Goal: Find specific page/section: Find specific page/section

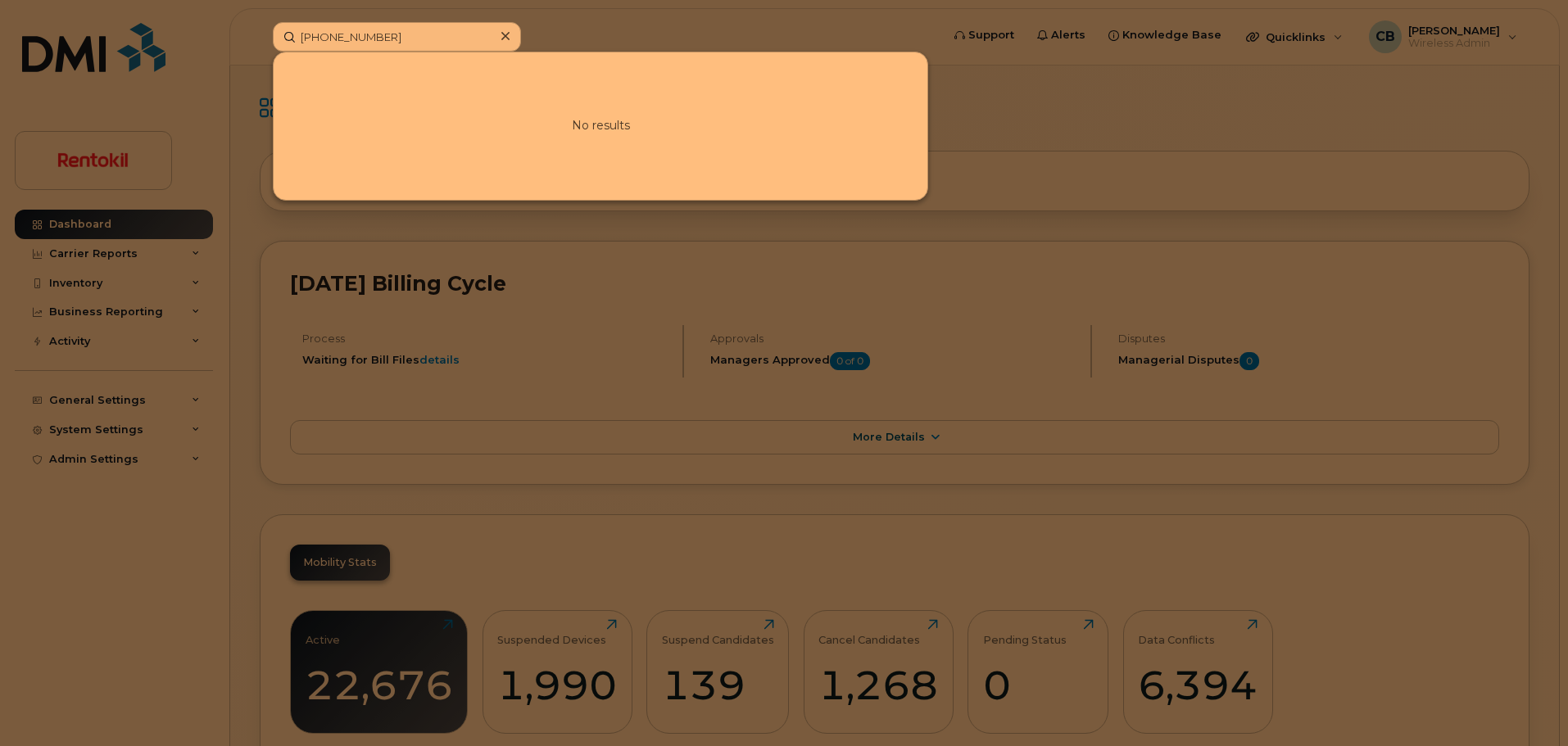
drag, startPoint x: 432, startPoint y: 31, endPoint x: 120, endPoint y: 24, distance: 312.1
click at [259, 24] on div "[PHONE_NUMBER] No results" at bounding box center [601, 36] width 683 height 30
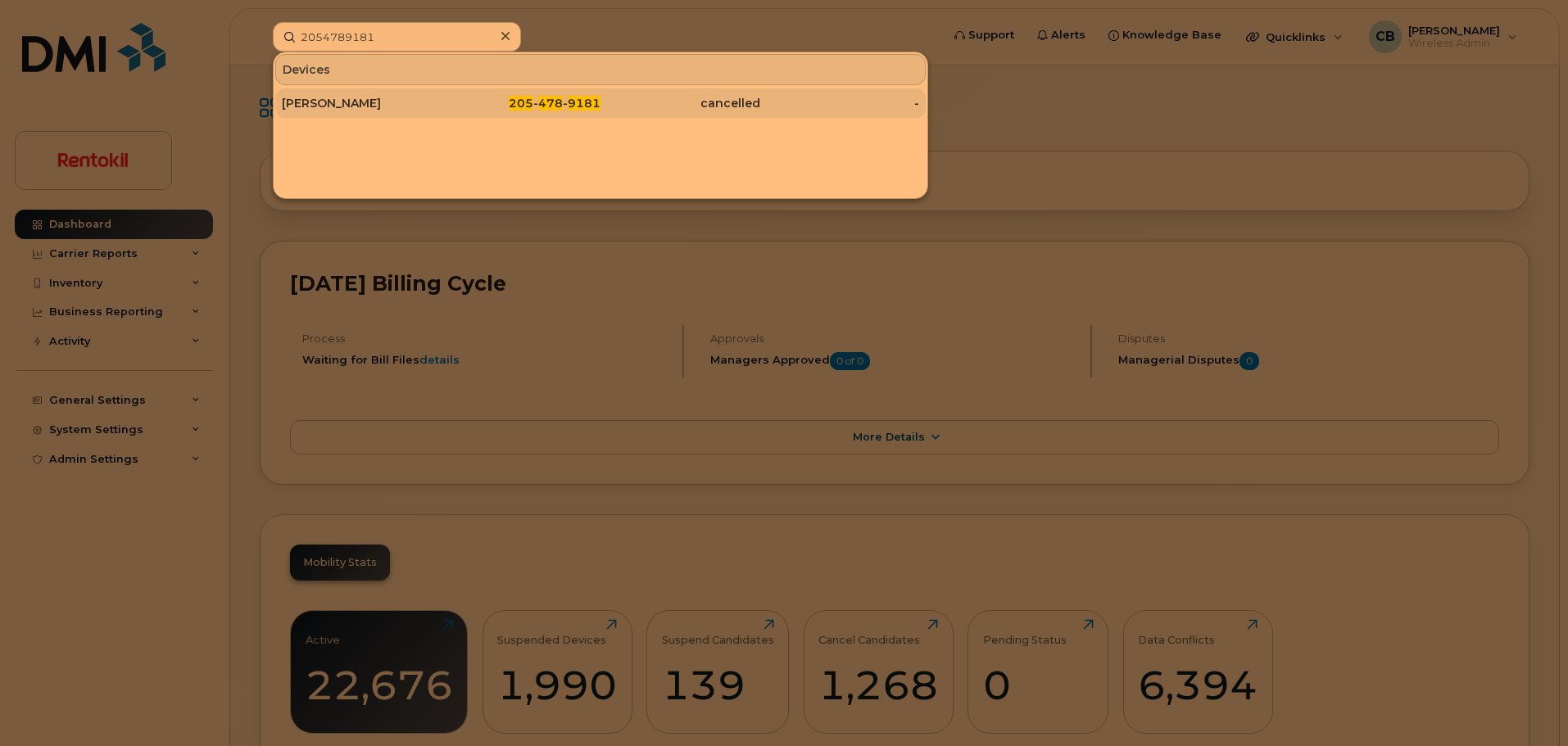
type input "2054789181"
click at [320, 104] on div "[PERSON_NAME]" at bounding box center [361, 103] width 159 height 16
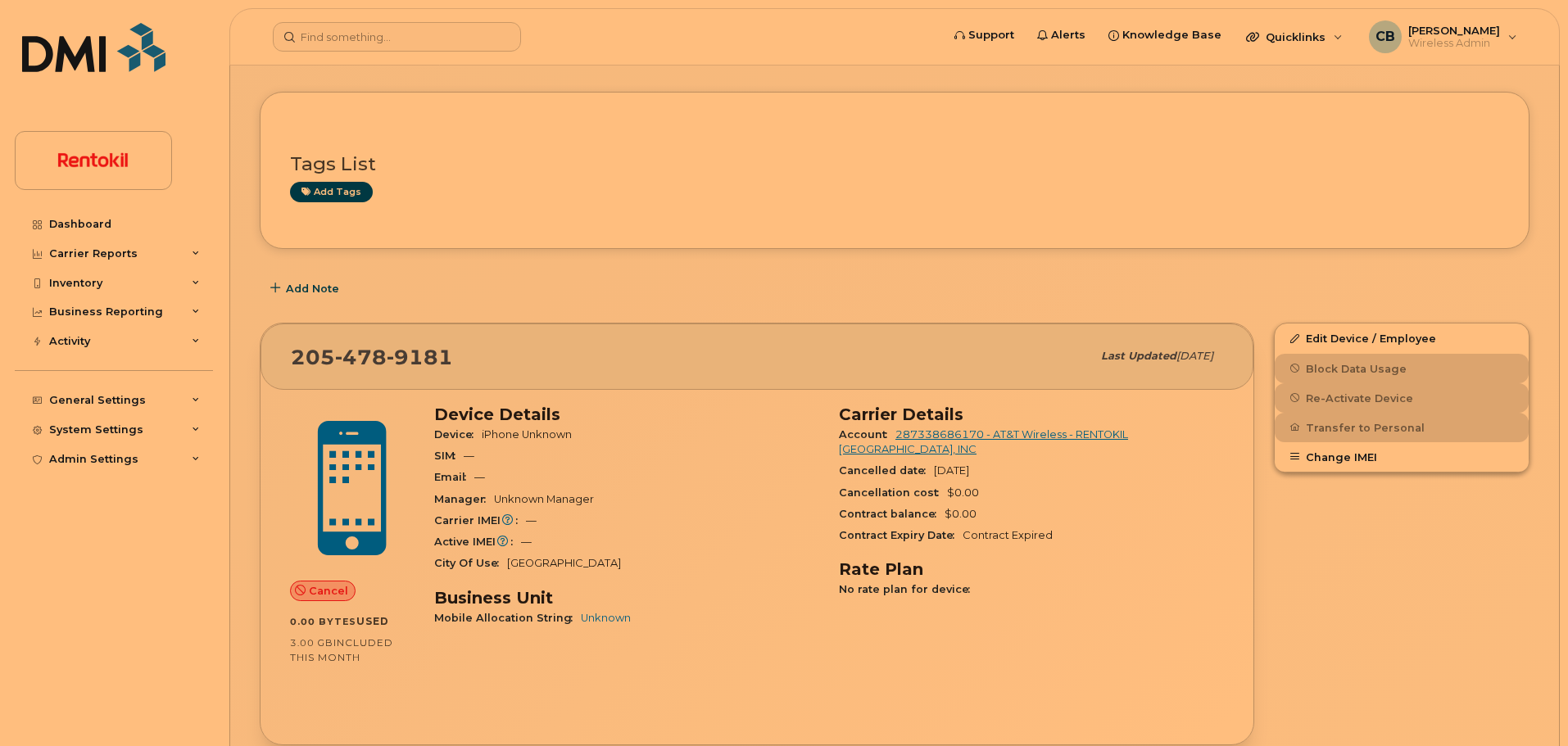
scroll to position [61, 0]
click at [385, 44] on input at bounding box center [397, 36] width 248 height 30
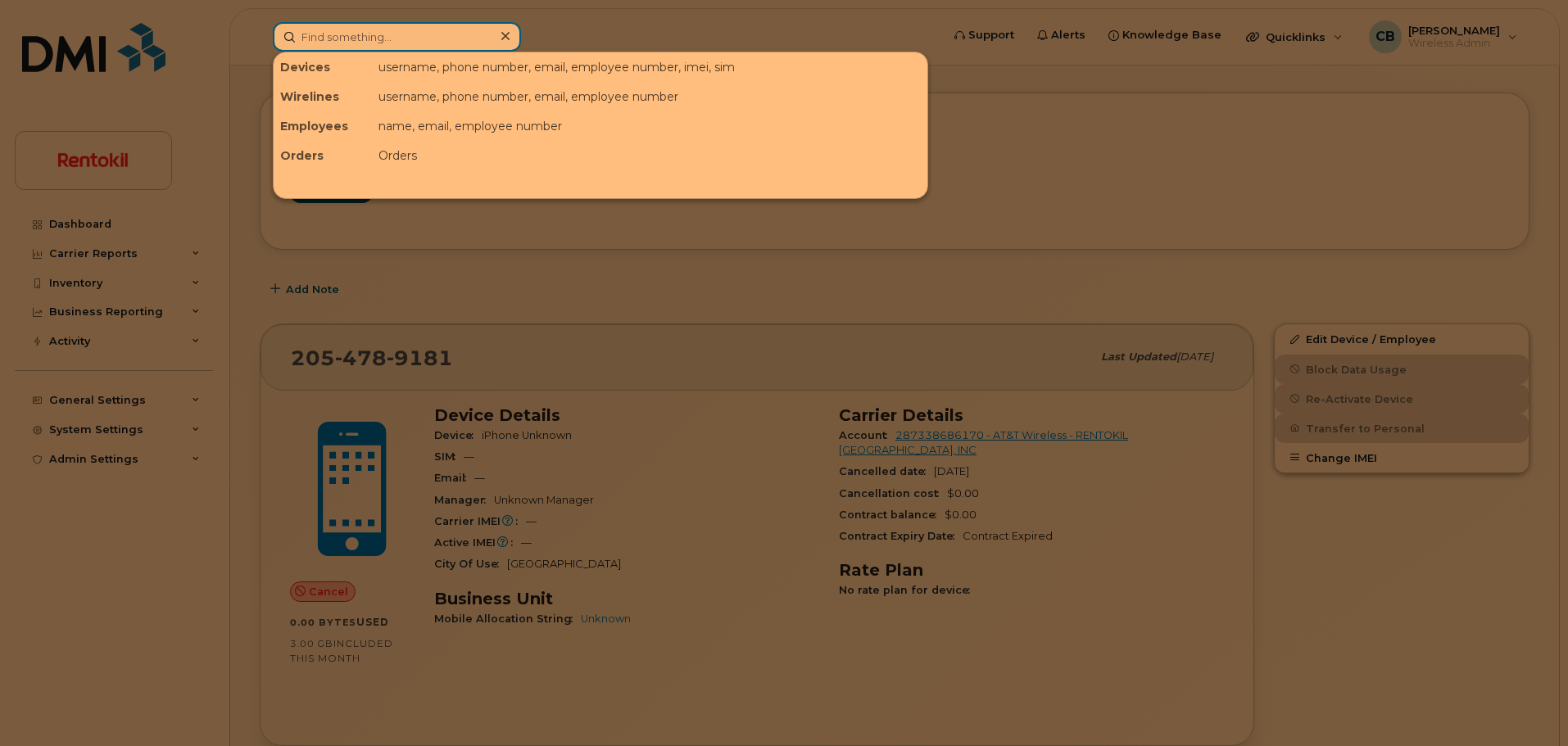
paste input "354807092273119"
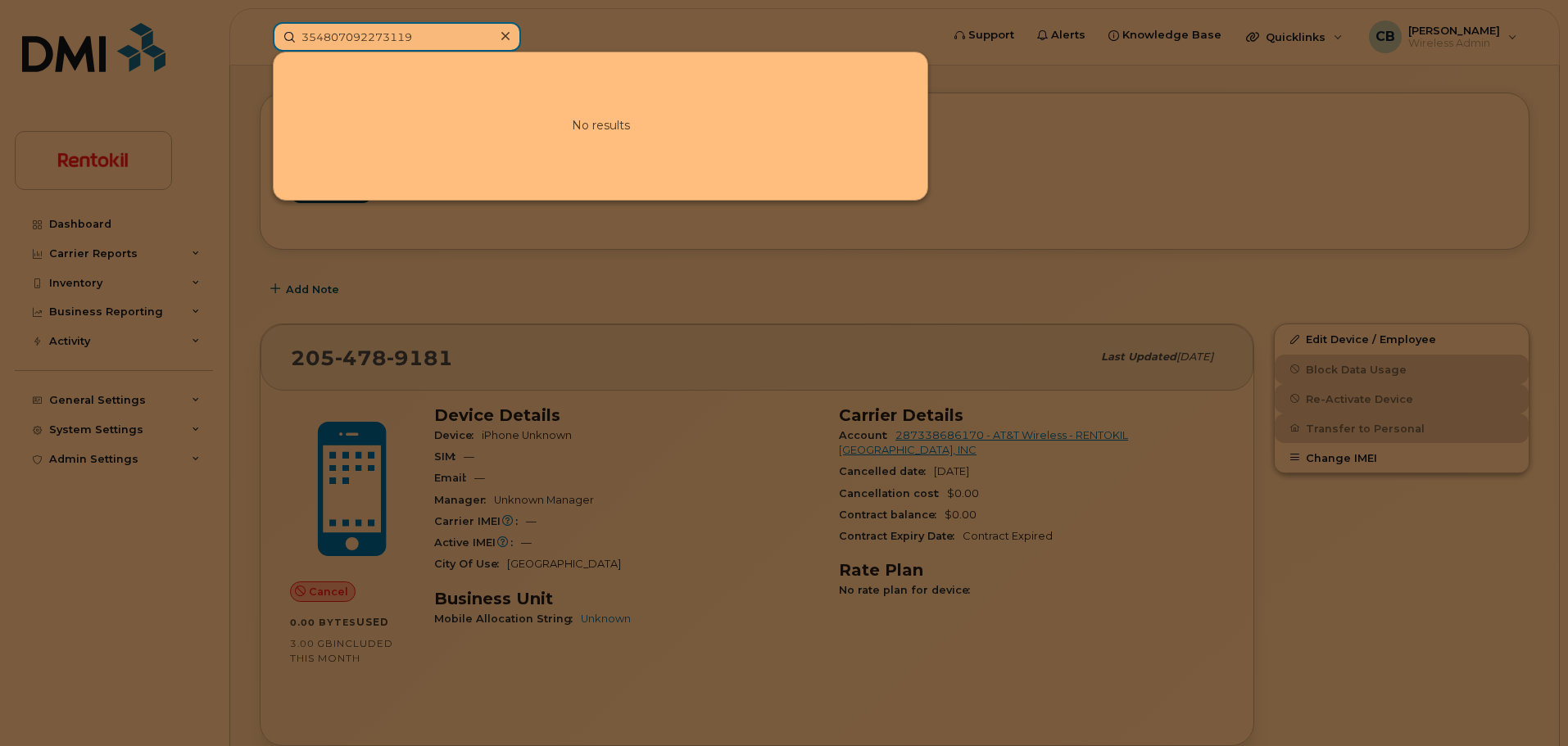
drag, startPoint x: 444, startPoint y: 39, endPoint x: 263, endPoint y: 37, distance: 181.0
click at [263, 37] on div "354807092273119 No results" at bounding box center [601, 36] width 683 height 30
type input "354807092273119"
click at [506, 35] on icon at bounding box center [505, 36] width 9 height 13
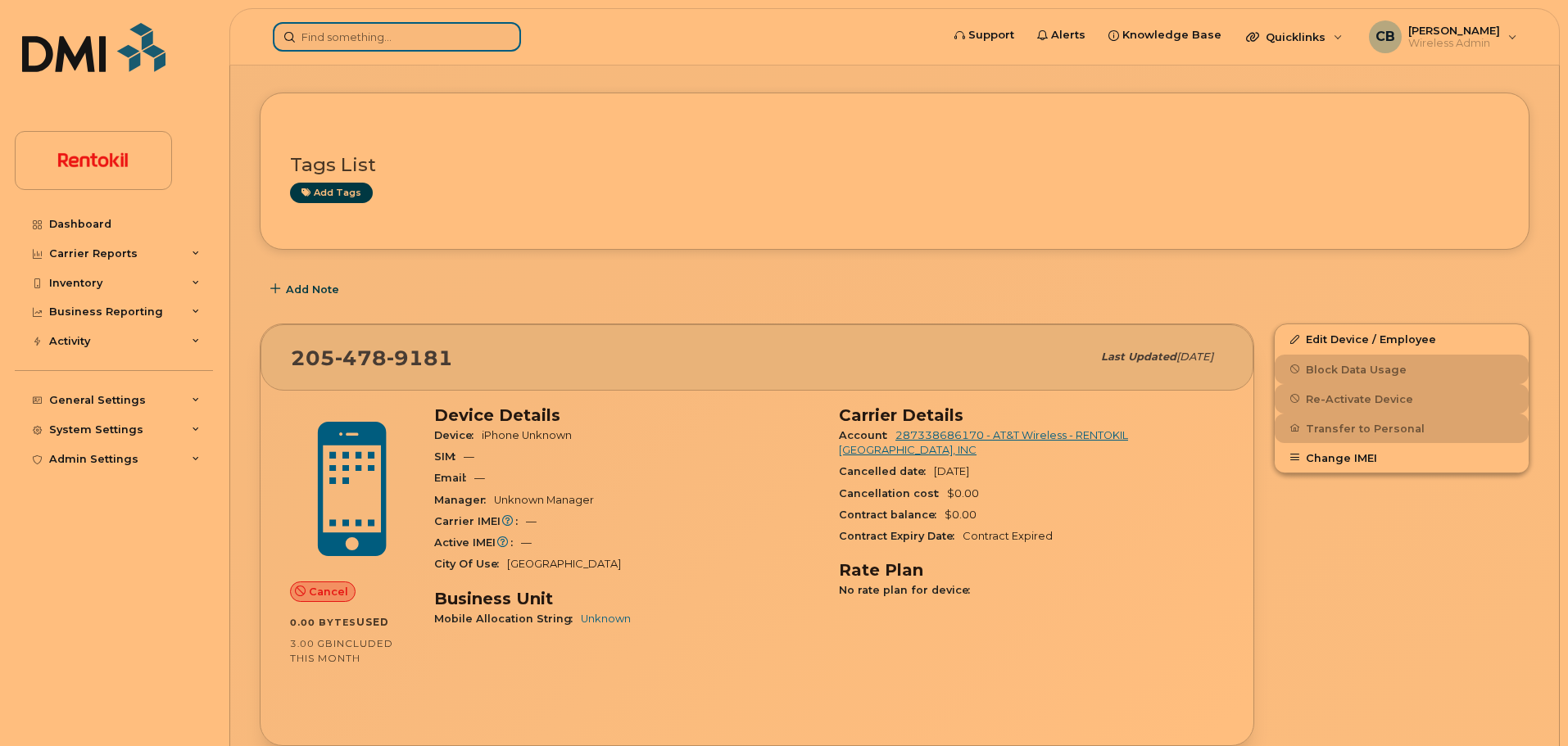
click at [354, 44] on input at bounding box center [397, 36] width 248 height 30
paste input "(262) 225-7248"
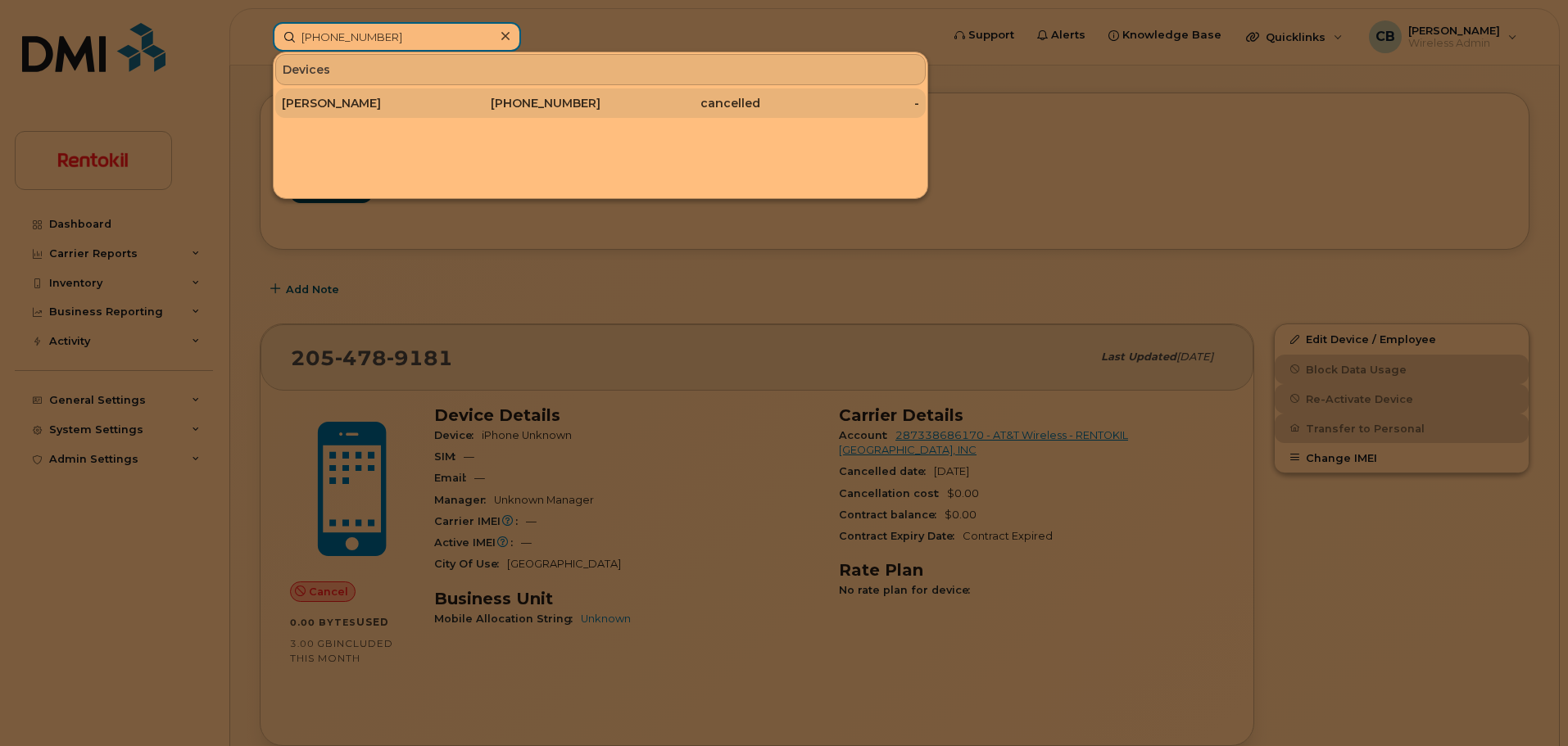
type input "(262) 225-7248"
click at [349, 111] on div "Karla Villeda" at bounding box center [361, 103] width 159 height 16
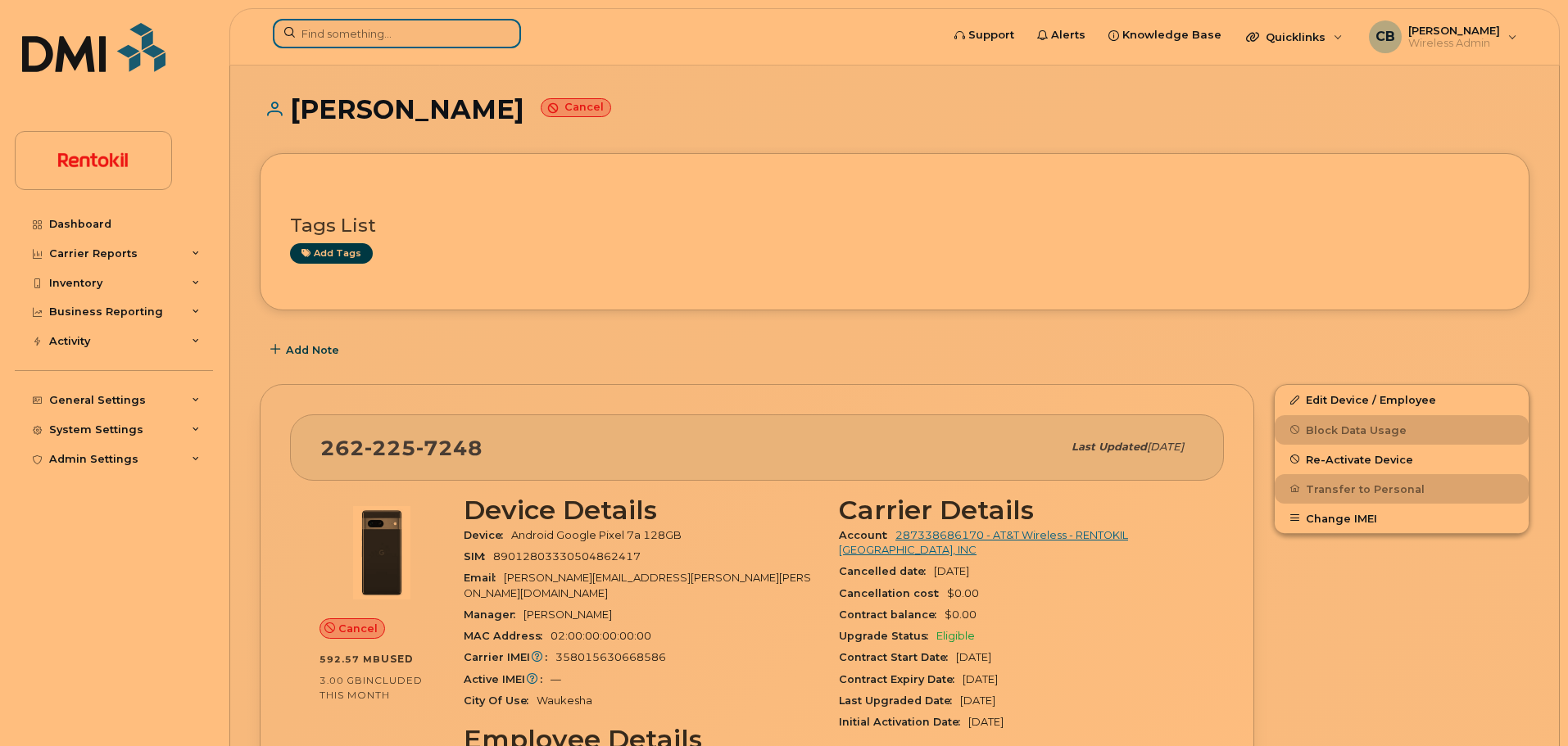
click at [445, 34] on input at bounding box center [397, 33] width 248 height 30
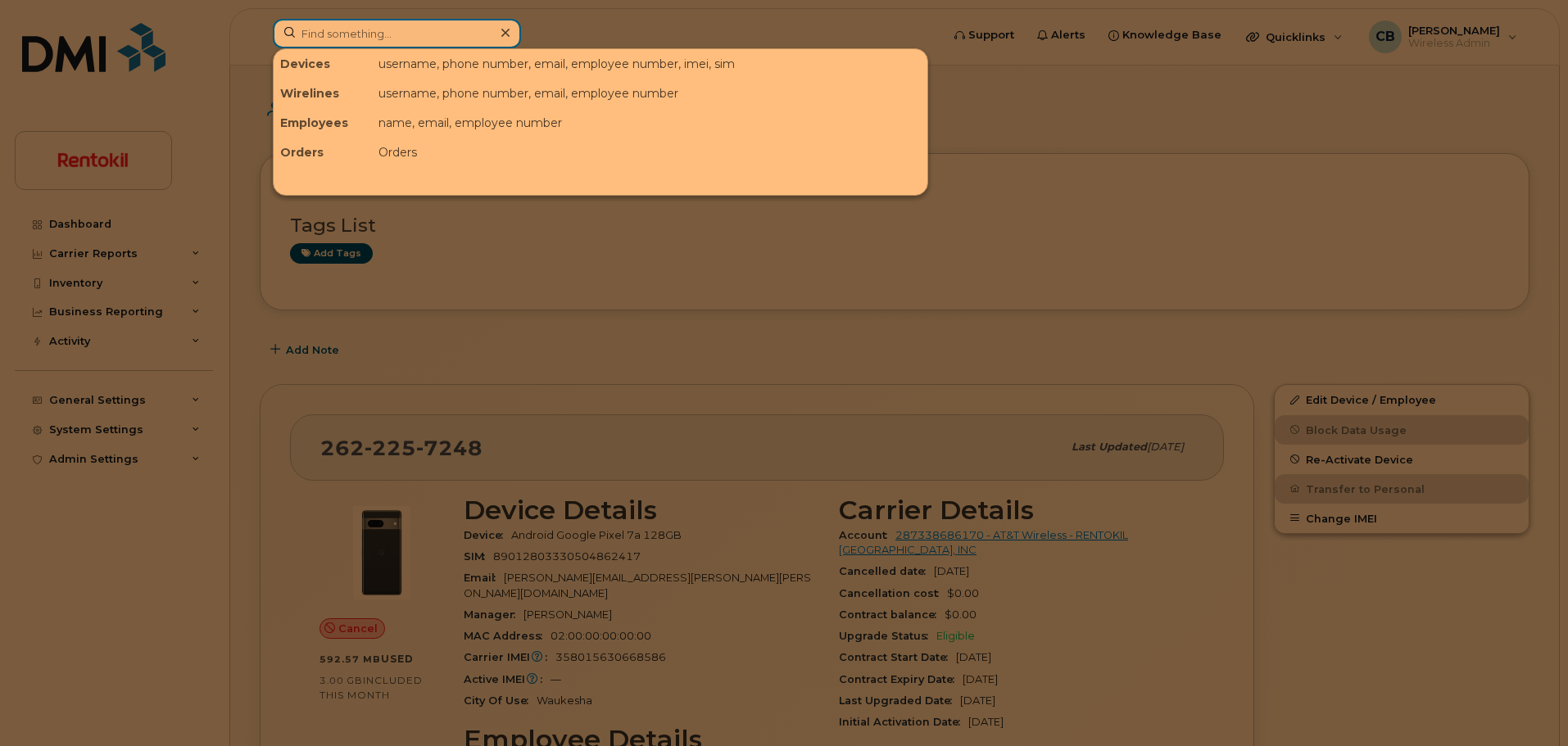
paste input "360 809 3840"
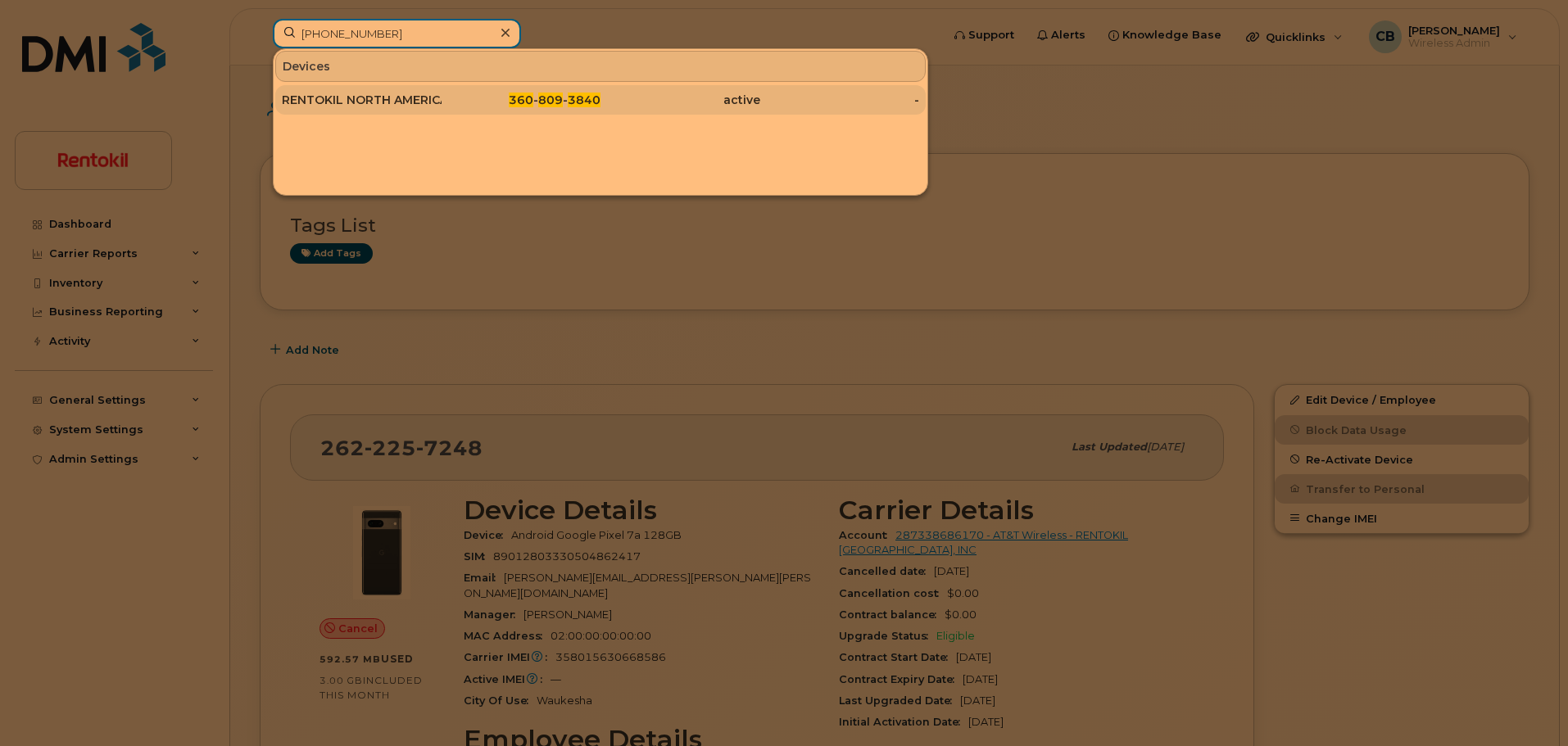
type input "360 809 3840"
click at [386, 100] on div "RENTOKIL NORTH AMERICA INC" at bounding box center [361, 99] width 159 height 16
